Goal: Use online tool/utility: Utilize a website feature to perform a specific function

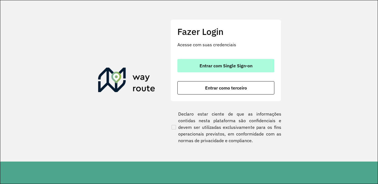
click at [215, 66] on span "Entrar com Single Sign-on" at bounding box center [225, 65] width 53 height 4
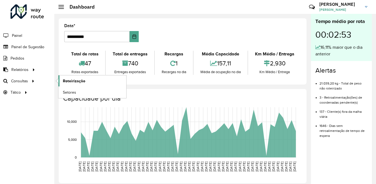
click at [89, 78] on link "Roteirização" at bounding box center [92, 80] width 68 height 11
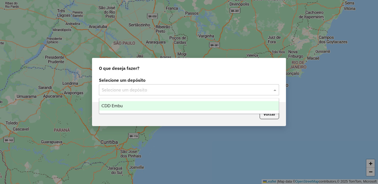
click at [149, 86] on div "Selecione um depósito" at bounding box center [189, 89] width 180 height 11
click at [114, 104] on span "CDD Embu" at bounding box center [111, 105] width 21 height 5
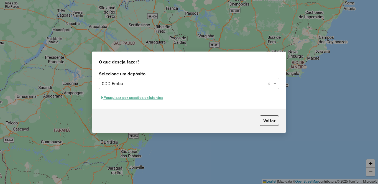
click at [127, 98] on button "Pesquisar por sessões existentes" at bounding box center [132, 97] width 67 height 9
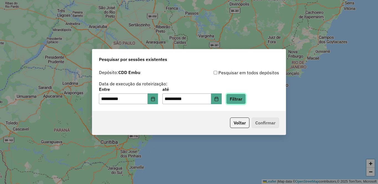
click at [246, 96] on button "Filtrar" at bounding box center [236, 99] width 20 height 11
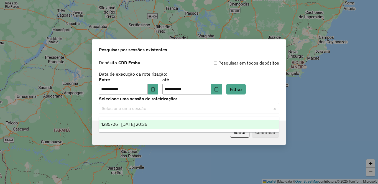
click at [120, 108] on input "text" at bounding box center [183, 108] width 163 height 7
click at [120, 124] on span "1285706 - 30/09/2025 20:36" at bounding box center [124, 124] width 46 height 5
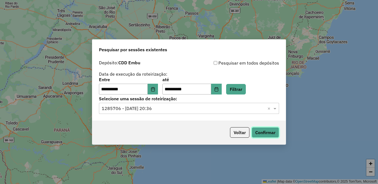
click at [267, 128] on button "Confirmar" at bounding box center [264, 132] width 27 height 11
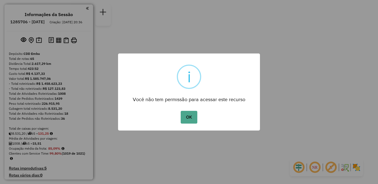
click at [355, 167] on div "× i Você não tem permissão para acessar este recurso OK No Cancel" at bounding box center [189, 92] width 378 height 184
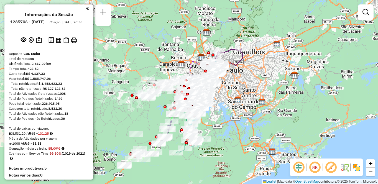
click at [355, 166] on img at bounding box center [356, 167] width 9 height 9
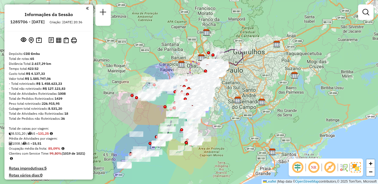
click at [322, 167] on img at bounding box center [321, 167] width 3 height 9
click at [312, 166] on em at bounding box center [313, 167] width 13 height 13
click at [330, 165] on em at bounding box center [329, 167] width 13 height 13
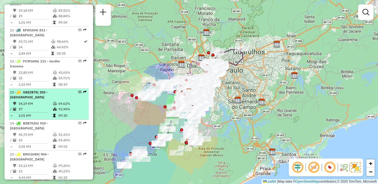
select select "**********"
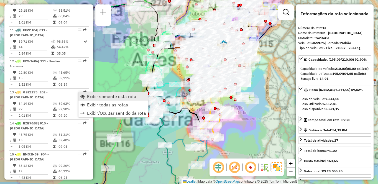
click at [92, 94] on span "Exibir somente esta rota" at bounding box center [111, 96] width 49 height 4
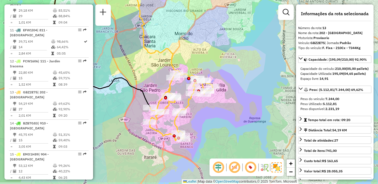
drag, startPoint x: 199, startPoint y: 139, endPoint x: 206, endPoint y: 118, distance: 22.0
click at [206, 118] on div "Janela de atendimento Grade de atendimento Capacidade Transportadoras Veículos …" at bounding box center [189, 92] width 378 height 184
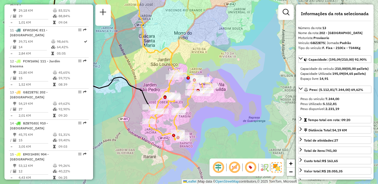
scroll to position [923, 0]
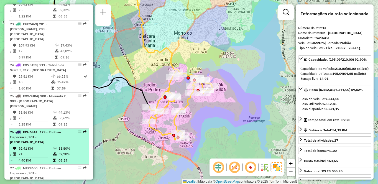
click at [33, 151] on td "21" at bounding box center [35, 154] width 34 height 6
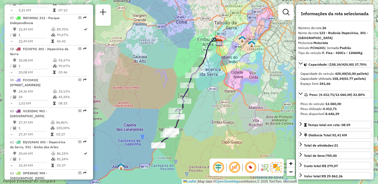
scroll to position [298, 0]
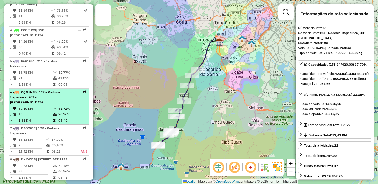
click at [51, 111] on td "18" at bounding box center [35, 114] width 34 height 6
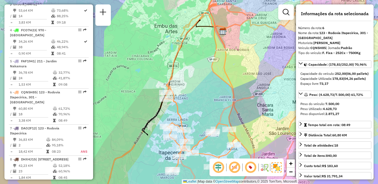
scroll to position [551, 0]
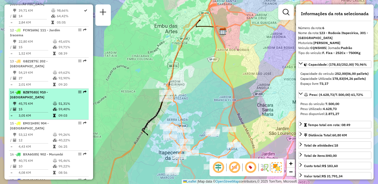
click at [59, 100] on li "14 - BZB7G83 | 910 - Parque Ipê 45,75 KM 51,31% / 15 59,40% = 3,05 KM 09:03" at bounding box center [49, 104] width 80 height 31
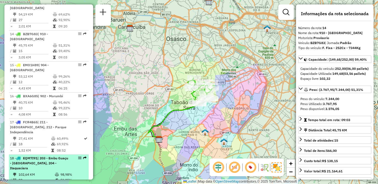
scroll to position [637, 0]
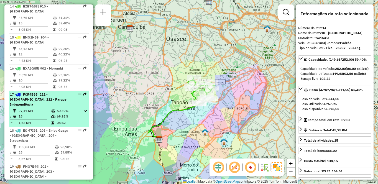
click at [42, 118] on td "18" at bounding box center [34, 116] width 33 height 6
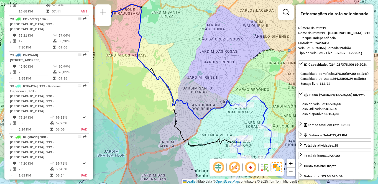
scroll to position [262, 0]
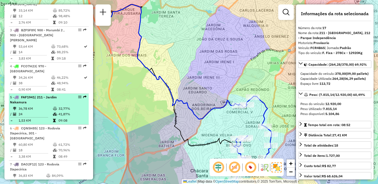
click at [42, 106] on td "36,78 KM" at bounding box center [35, 109] width 34 height 6
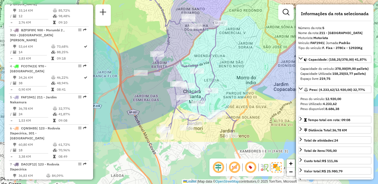
drag, startPoint x: 226, startPoint y: 112, endPoint x: 190, endPoint y: 51, distance: 70.6
click at [190, 51] on div "Janela de atendimento Grade de atendimento Capacidade Transportadoras Veículos …" at bounding box center [189, 92] width 378 height 184
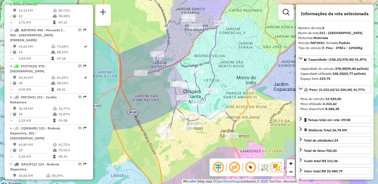
scroll to position [768, 0]
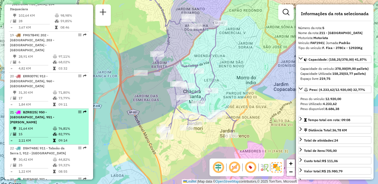
click at [30, 131] on td "15" at bounding box center [35, 134] width 34 height 6
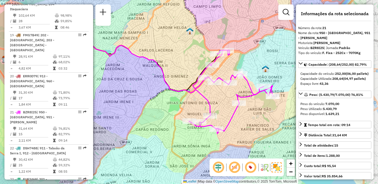
drag, startPoint x: 196, startPoint y: 88, endPoint x: 141, endPoint y: 79, distance: 55.3
click at [141, 79] on div "Janela de atendimento Grade de atendimento Capacidade Transportadoras Veículos …" at bounding box center [189, 92] width 378 height 184
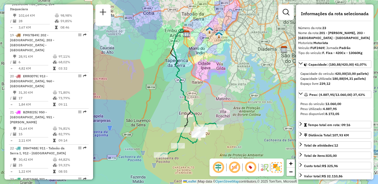
scroll to position [995, 0]
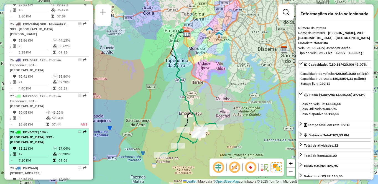
click at [47, 157] on hr at bounding box center [29, 157] width 38 height 0
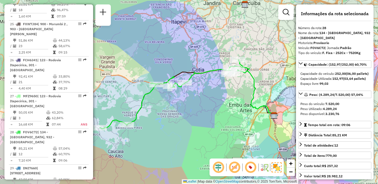
scroll to position [1216, 0]
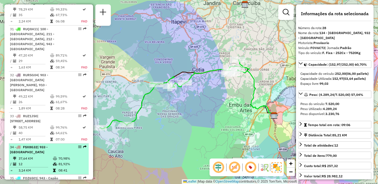
click at [31, 161] on td "12" at bounding box center [35, 164] width 34 height 6
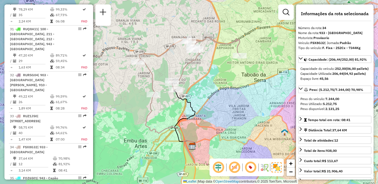
scroll to position [1031, 0]
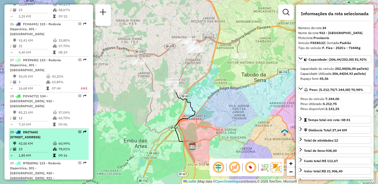
click at [45, 128] on li "29 - DNI7660 | 941 - Jardim São Luiz, 942 - Jardim Copacabana 42,50 KM 60,99% /…" at bounding box center [49, 143] width 80 height 31
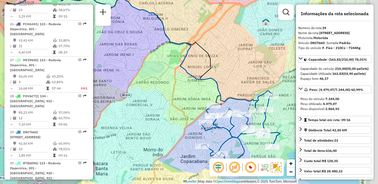
drag, startPoint x: 200, startPoint y: 109, endPoint x: 150, endPoint y: 92, distance: 52.3
click at [150, 92] on div "Janela de atendimento Grade de atendimento Capacidade Transportadoras Veículos …" at bounding box center [189, 92] width 378 height 184
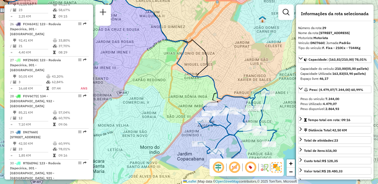
scroll to position [360, 0]
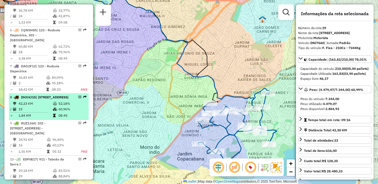
click at [47, 105] on td "42,23 KM" at bounding box center [35, 104] width 34 height 6
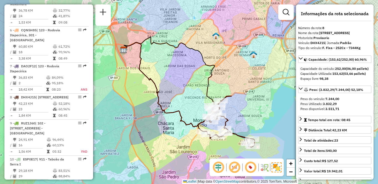
scroll to position [169, 0]
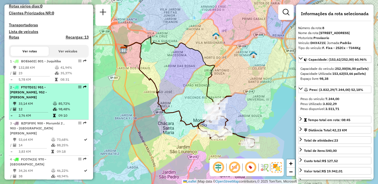
click at [45, 109] on td "12" at bounding box center [35, 109] width 34 height 6
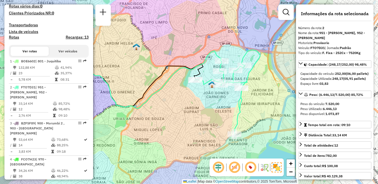
drag, startPoint x: 228, startPoint y: 75, endPoint x: 141, endPoint y: 73, distance: 86.6
click at [142, 73] on div "Janela de atendimento Grade de atendimento Capacidade Transportadoras Veículos …" at bounding box center [189, 92] width 378 height 184
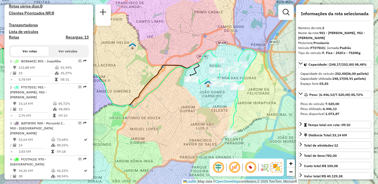
scroll to position [551, 0]
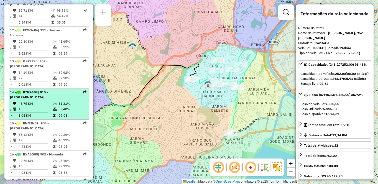
click at [51, 106] on td "15" at bounding box center [35, 109] width 34 height 6
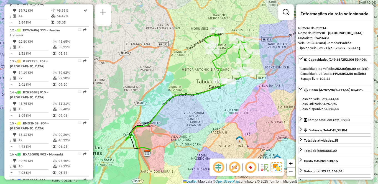
scroll to position [768, 0]
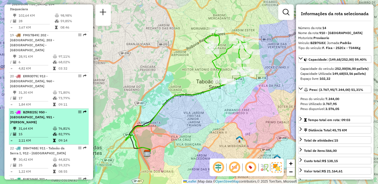
click at [59, 131] on td "82,79%" at bounding box center [72, 134] width 28 height 6
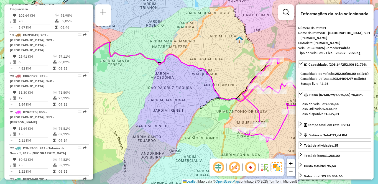
scroll to position [1832, 0]
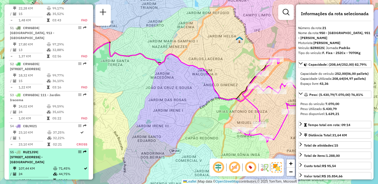
click at [49, 171] on td "24" at bounding box center [35, 174] width 35 height 6
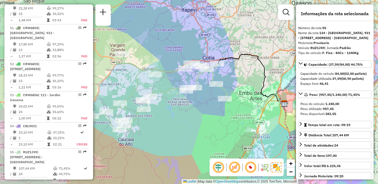
scroll to position [1180, 0]
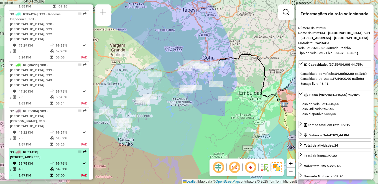
click at [34, 161] on td "58,75 KM" at bounding box center [34, 164] width 32 height 6
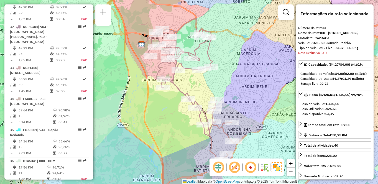
scroll to position [262, 0]
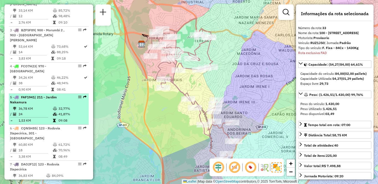
click at [37, 95] on div "5 - FAF1941 | 211 - Jardim Nakamura" at bounding box center [39, 100] width 59 height 10
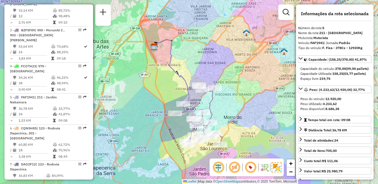
scroll to position [923, 0]
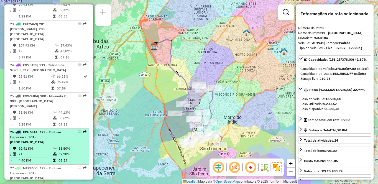
click at [54, 130] on div "26 - FCH6341 | 123 - Rodovia Itapecirica, 301 - Itapecirica da Serra" at bounding box center [39, 137] width 59 height 15
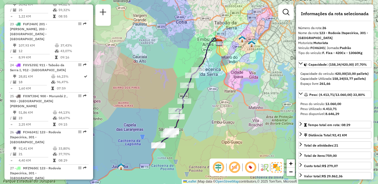
scroll to position [1062, 0]
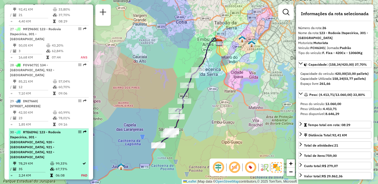
click at [48, 130] on span "| 123 - Rodovia Itapecirica, 301 - Itapecirica da Serra, 920 - Parque Paulista,…" at bounding box center [35, 144] width 51 height 29
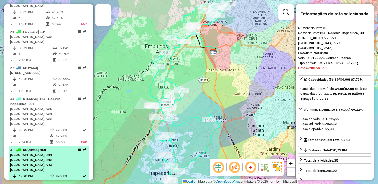
scroll to position [1146, 0]
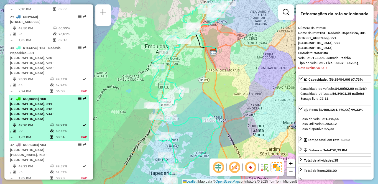
click at [31, 97] on span "| 100 - Santo Eduardo, 211 - Jardim Nakamura, 212 - Parque Independência, 943 -…" at bounding box center [32, 109] width 44 height 24
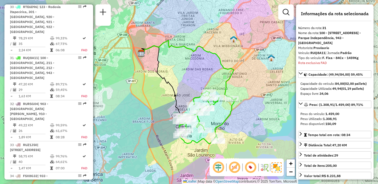
scroll to position [1868, 0]
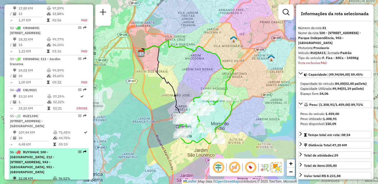
click at [58, 148] on li "56 - RUY0H64 | 100 - Santo Eduardo, 212 - Parque Independência, 941 - Jardim Sã…" at bounding box center [49, 171] width 80 height 46
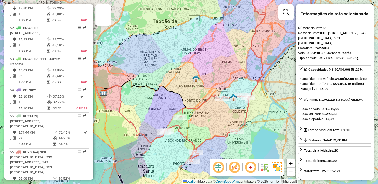
drag, startPoint x: 191, startPoint y: 133, endPoint x: 187, endPoint y: 119, distance: 14.8
click at [187, 119] on div "Janela de atendimento Grade de atendimento Capacidade Transportadoras Veículos …" at bounding box center [189, 92] width 378 height 184
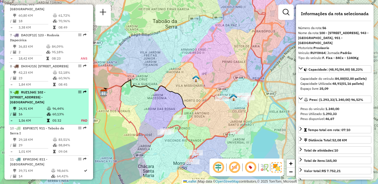
click at [25, 106] on td "24,91 KM" at bounding box center [32, 109] width 28 height 6
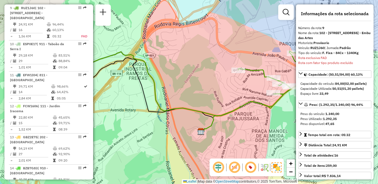
scroll to position [1144, 0]
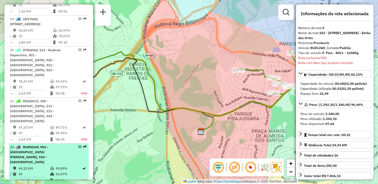
click at [34, 144] on div "32 - RUR5G04 | 903 - Parque Luiz Carlos Prestes, 910 - Parque Ipê" at bounding box center [39, 154] width 59 height 20
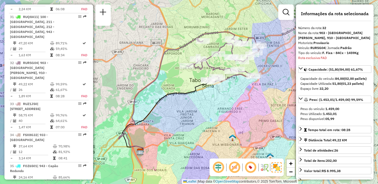
scroll to position [892, 0]
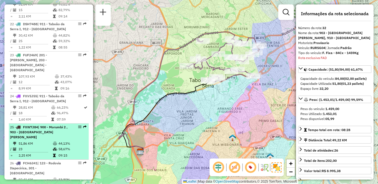
click at [16, 146] on td at bounding box center [16, 149] width 6 height 6
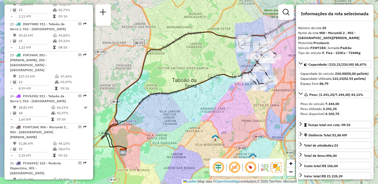
scroll to position [737, 0]
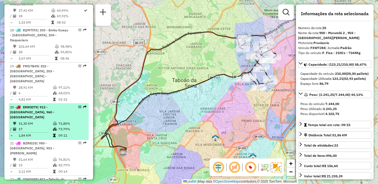
click at [71, 105] on div "20 - ERR0D79 | 913 - Campo Limpo, 960 - Vila das Belezas" at bounding box center [49, 112] width 78 height 15
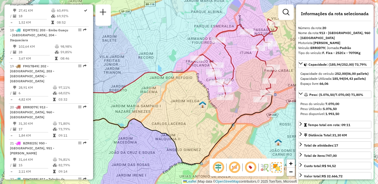
drag, startPoint x: 200, startPoint y: 60, endPoint x: 145, endPoint y: 60, distance: 54.5
click at [145, 60] on div "Janela de atendimento Grade de atendimento Capacidade Transportadoras Veículos …" at bounding box center [189, 92] width 378 height 184
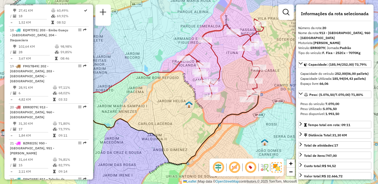
scroll to position [1216, 0]
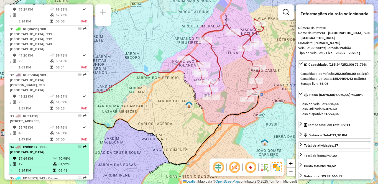
click at [28, 156] on td "37,64 KM" at bounding box center [35, 159] width 34 height 6
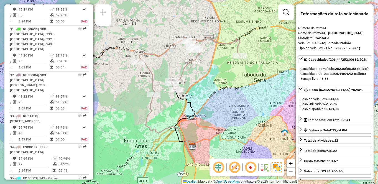
scroll to position [995, 0]
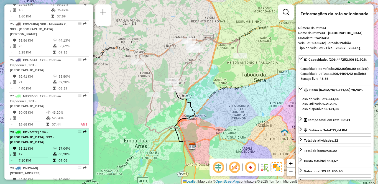
click at [28, 151] on td "12" at bounding box center [35, 154] width 34 height 6
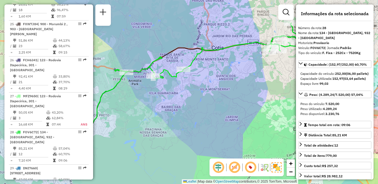
scroll to position [2017, 0]
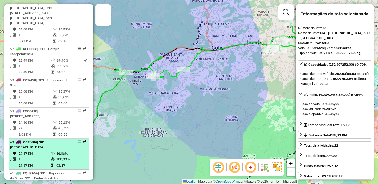
click at [28, 156] on td "1" at bounding box center [34, 159] width 32 height 6
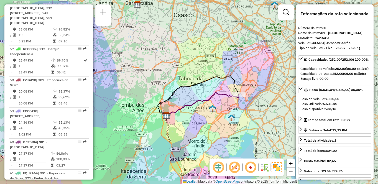
drag, startPoint x: 254, startPoint y: 100, endPoint x: 231, endPoint y: 94, distance: 23.6
click at [231, 94] on icon at bounding box center [202, 104] width 72 height 24
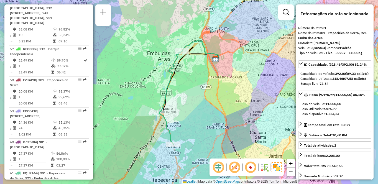
scroll to position [830, 0]
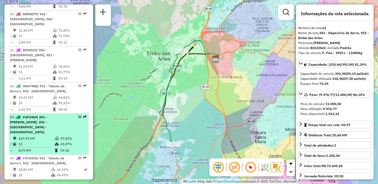
click at [28, 115] on span "FUF2469" at bounding box center [30, 117] width 14 height 4
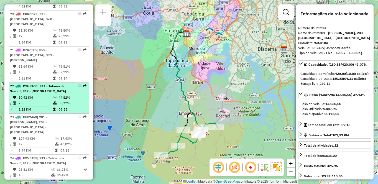
click at [67, 95] on td "44,82%" at bounding box center [72, 98] width 28 height 6
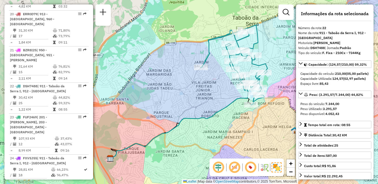
scroll to position [1981, 0]
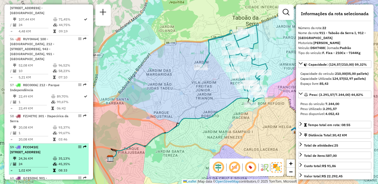
click at [27, 161] on td "24" at bounding box center [35, 164] width 34 height 6
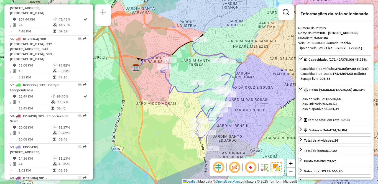
scroll to position [231, 0]
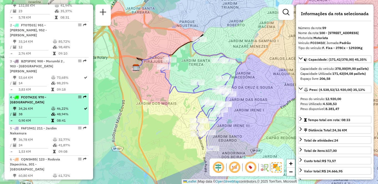
click at [27, 111] on td "38" at bounding box center [34, 114] width 33 height 6
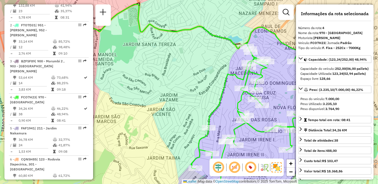
scroll to position [861, 0]
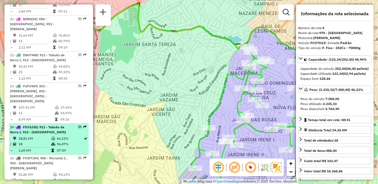
click at [46, 125] on span "| 911 - Taboão da Serra I, 912 - Taboão da Serra II" at bounding box center [38, 129] width 56 height 9
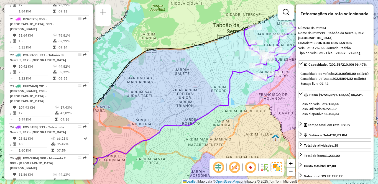
scroll to position [427, 0]
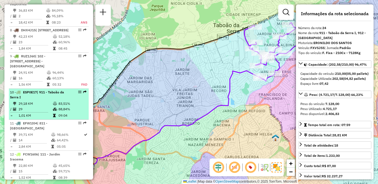
click at [58, 111] on td "88,84%" at bounding box center [72, 109] width 28 height 6
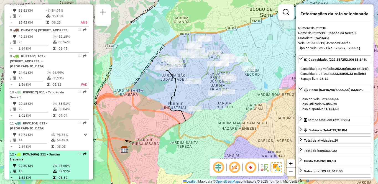
click at [33, 164] on td "22,80 KM" at bounding box center [35, 166] width 34 height 6
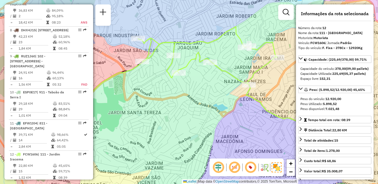
scroll to position [613, 0]
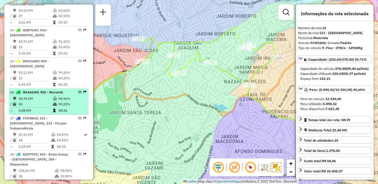
click at [72, 107] on table "40,75 KM 95,46% / 10 99,22% = 4,08 KM 08:56" at bounding box center [49, 104] width 78 height 17
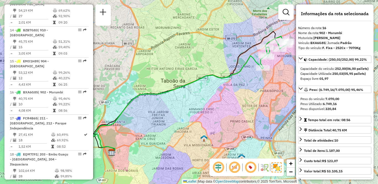
scroll to position [200, 0]
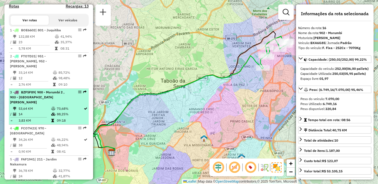
click at [35, 99] on span "| 900 - Morumbi 2 , 903 - Parque Luiz Carlos Prestes" at bounding box center [37, 97] width 55 height 14
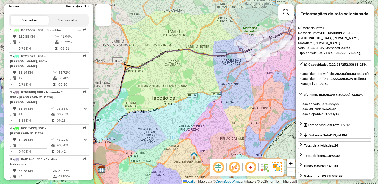
scroll to position [551, 0]
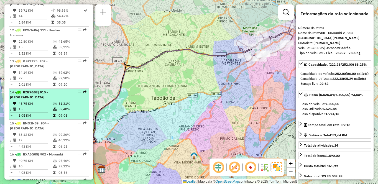
click at [57, 101] on td at bounding box center [56, 104] width 6 height 6
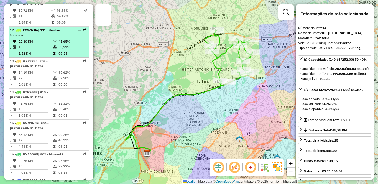
scroll to position [169, 0]
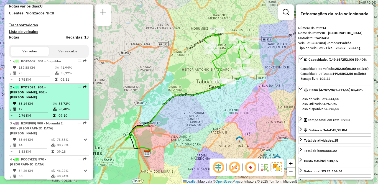
click at [41, 107] on td "12" at bounding box center [35, 109] width 34 height 6
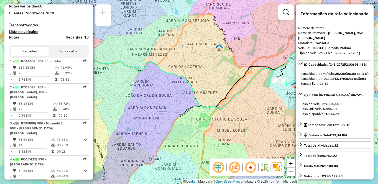
scroll to position [1247, 0]
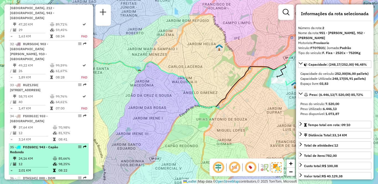
click at [55, 144] on div "35 - FOZ6501 | 943 - Capão Redondo" at bounding box center [39, 149] width 59 height 10
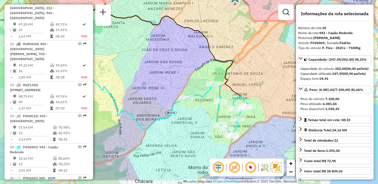
drag, startPoint x: 168, startPoint y: 89, endPoint x: 129, endPoint y: 66, distance: 45.4
click at [129, 66] on div "Janela de atendimento Grade de atendimento Capacidade Transportadoras Veículos …" at bounding box center [189, 92] width 378 height 184
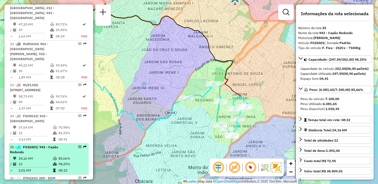
click at [50, 161] on td "12" at bounding box center [35, 164] width 34 height 6
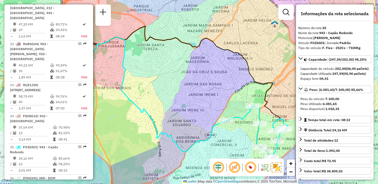
scroll to position [2048, 0]
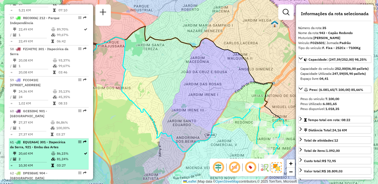
click at [25, 140] on div "61 - EQU2A64 | 301 - Itapecirica da Serra, 921 - Embu das Artes" at bounding box center [39, 145] width 59 height 10
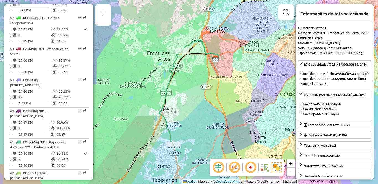
scroll to position [613, 0]
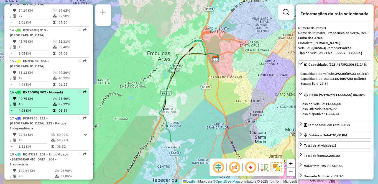
click at [46, 99] on td "40,75 KM" at bounding box center [35, 99] width 34 height 6
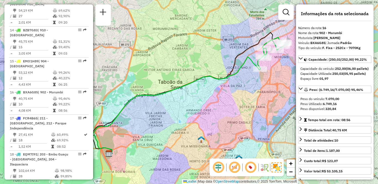
drag, startPoint x: 250, startPoint y: 97, endPoint x: 225, endPoint y: 100, distance: 24.5
click at [225, 100] on div "Janela de atendimento Grade de atendimento Capacidade Transportadoras Veículos …" at bounding box center [189, 92] width 378 height 184
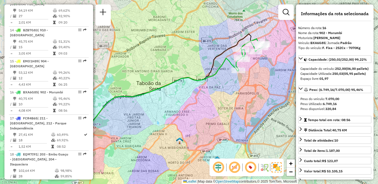
scroll to position [799, 0]
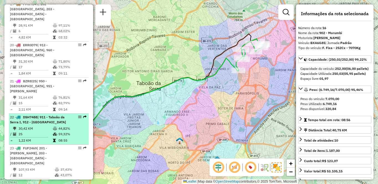
click at [28, 138] on td "1,22 KM" at bounding box center [35, 141] width 34 height 6
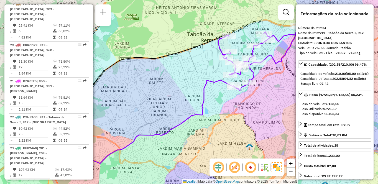
drag, startPoint x: 210, startPoint y: 86, endPoint x: 193, endPoint y: 84, distance: 16.4
click at [180, 95] on div "Janela de atendimento Grade de atendimento Capacidade Transportadoras Veículos …" at bounding box center [189, 92] width 378 height 184
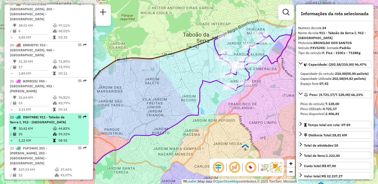
click at [42, 131] on td "25" at bounding box center [35, 134] width 34 height 6
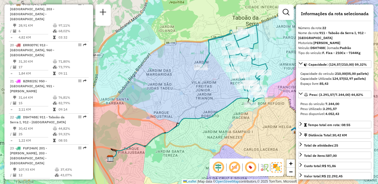
scroll to position [427, 0]
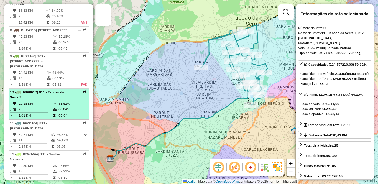
click at [44, 108] on td "29" at bounding box center [35, 109] width 34 height 6
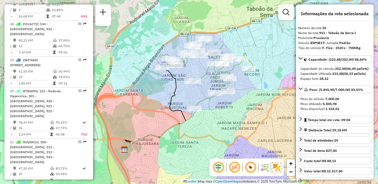
scroll to position [1832, 0]
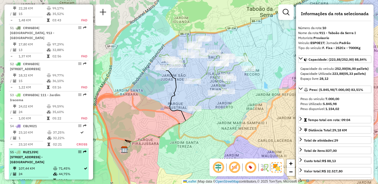
click at [26, 150] on span "| 134 - Vargem Grande Paulista, 931 - Centro de Cotia, 932 - Jardim Passárgada" at bounding box center [27, 157] width 34 height 14
